Goal: Find specific page/section: Find specific page/section

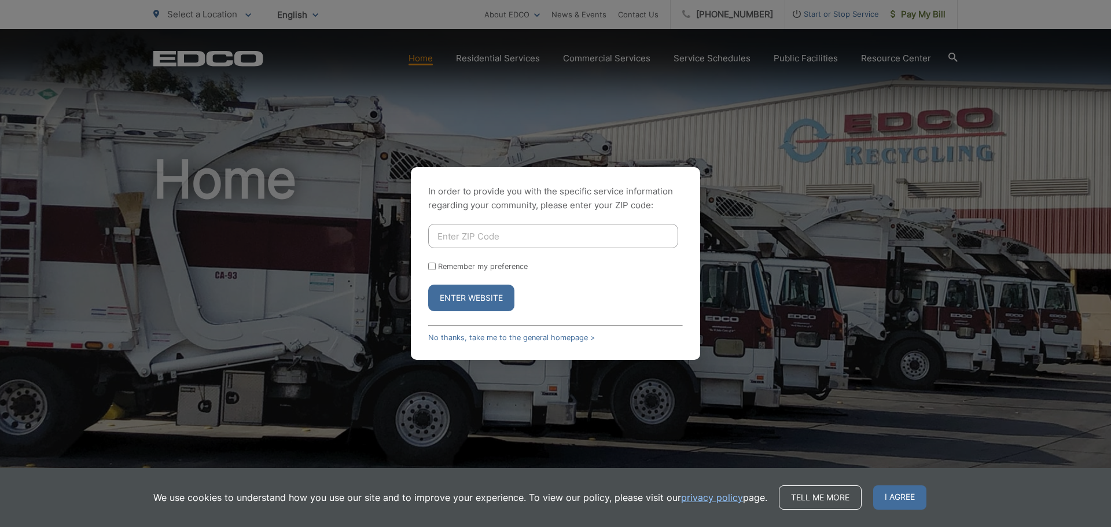
click at [522, 240] on input "Enter ZIP Code" at bounding box center [553, 236] width 250 height 24
click at [505, 232] on input "Enter ZIP Code" at bounding box center [553, 236] width 250 height 24
type input "92251"
click at [428, 285] on button "Enter Website" at bounding box center [471, 298] width 86 height 27
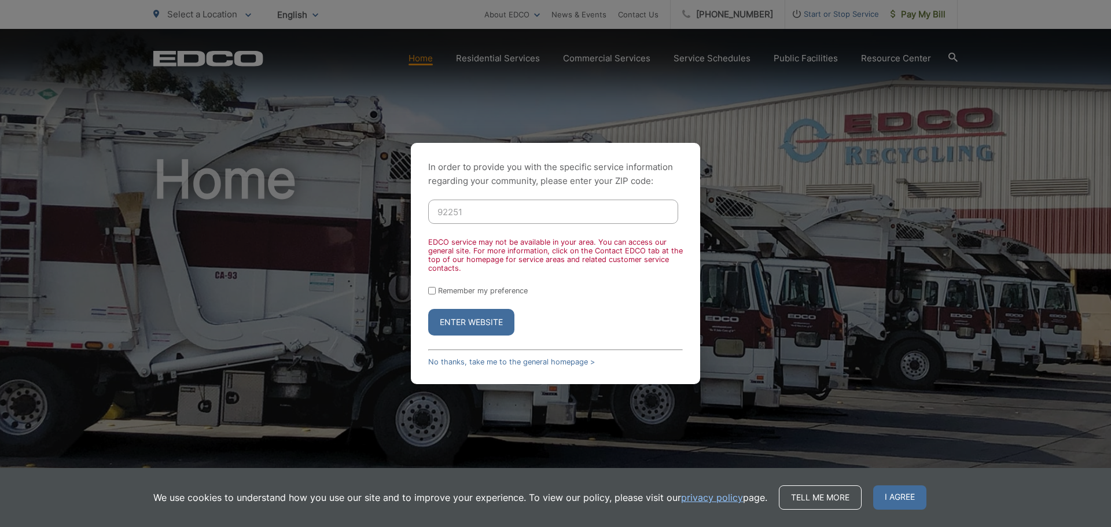
click at [463, 322] on button "Enter Website" at bounding box center [471, 322] width 86 height 27
click at [549, 32] on div "In order to provide you with the specific service information regarding your co…" at bounding box center [555, 263] width 1111 height 527
click at [518, 19] on div "In order to provide you with the specific service information regarding your co…" at bounding box center [555, 263] width 1111 height 527
click at [473, 364] on link "No thanks, take me to the general homepage >" at bounding box center [511, 362] width 167 height 9
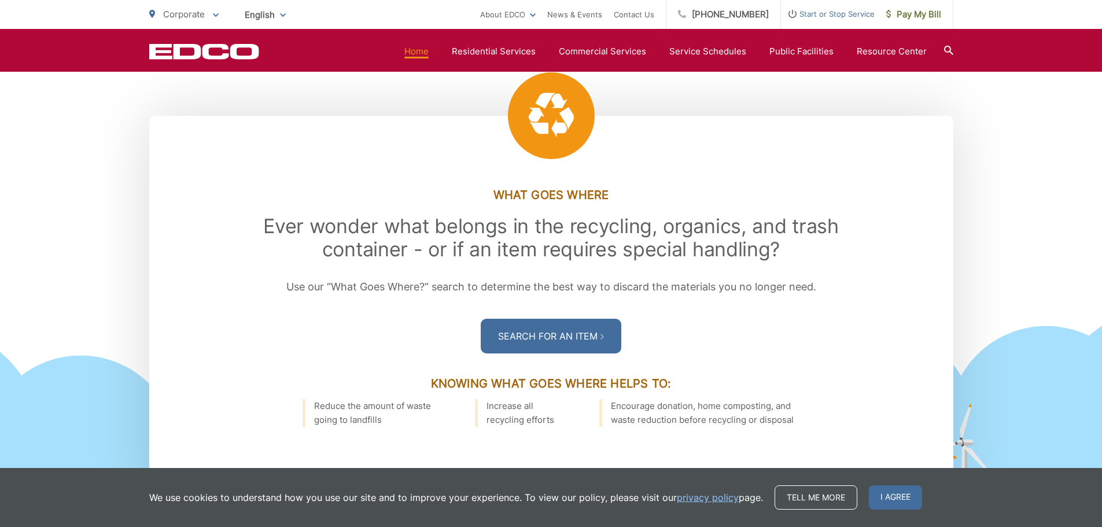
scroll to position [1346, 0]
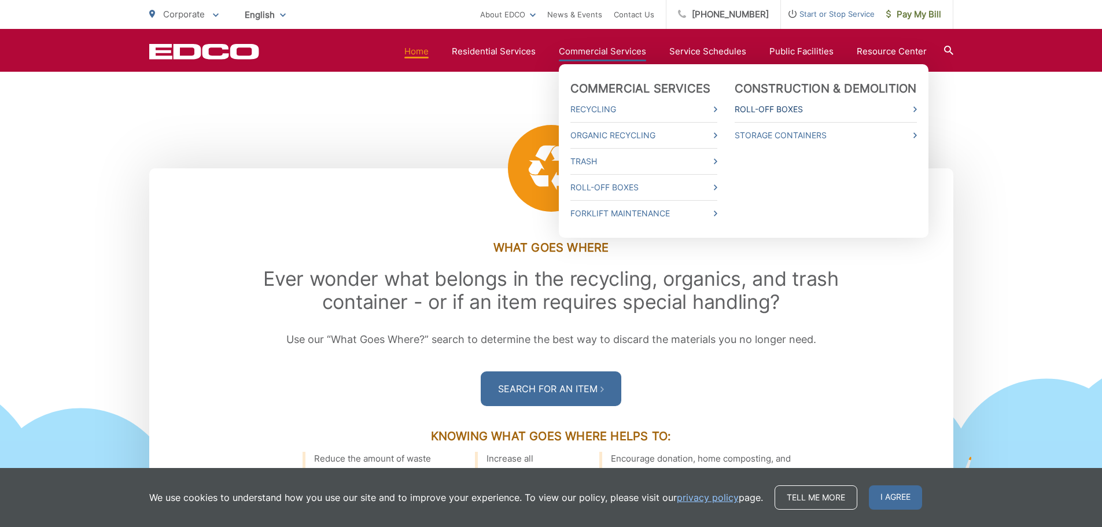
click at [802, 105] on link "Roll-Off Boxes" at bounding box center [826, 109] width 182 height 14
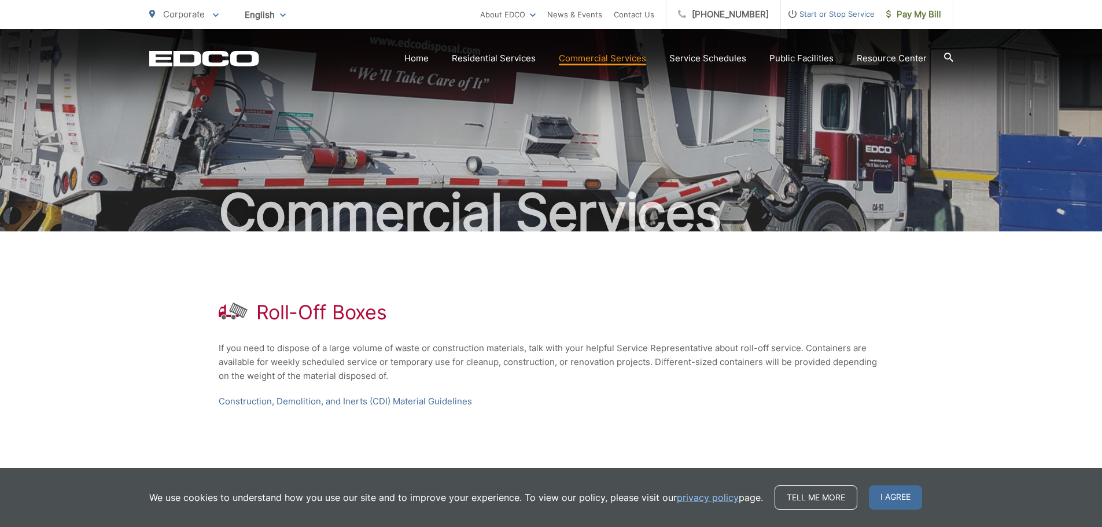
scroll to position [127, 0]
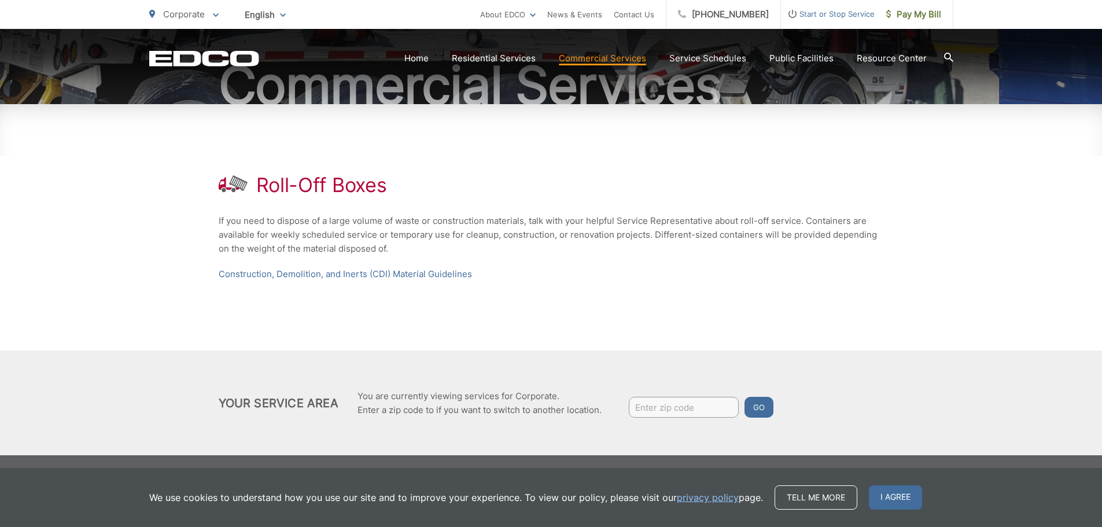
click at [685, 404] on input "Enter zip code" at bounding box center [684, 407] width 110 height 21
click at [745, 397] on button "Go" at bounding box center [759, 407] width 29 height 21
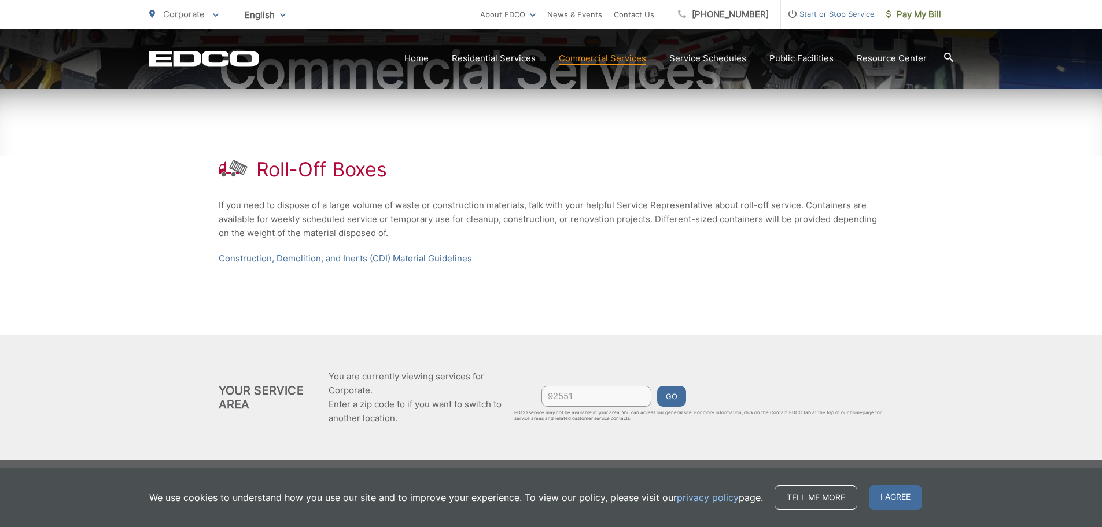
scroll to position [148, 0]
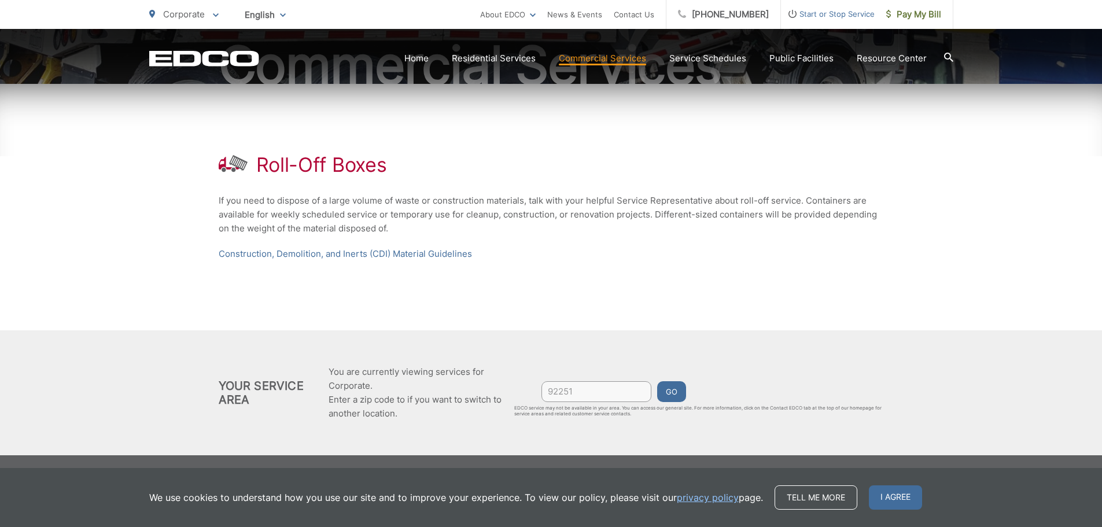
type input "92251"
click at [657, 381] on button "Go" at bounding box center [671, 391] width 29 height 21
click at [676, 400] on button "Go" at bounding box center [671, 391] width 29 height 21
click at [675, 395] on button "Go" at bounding box center [671, 391] width 29 height 21
